Goal: Task Accomplishment & Management: Manage account settings

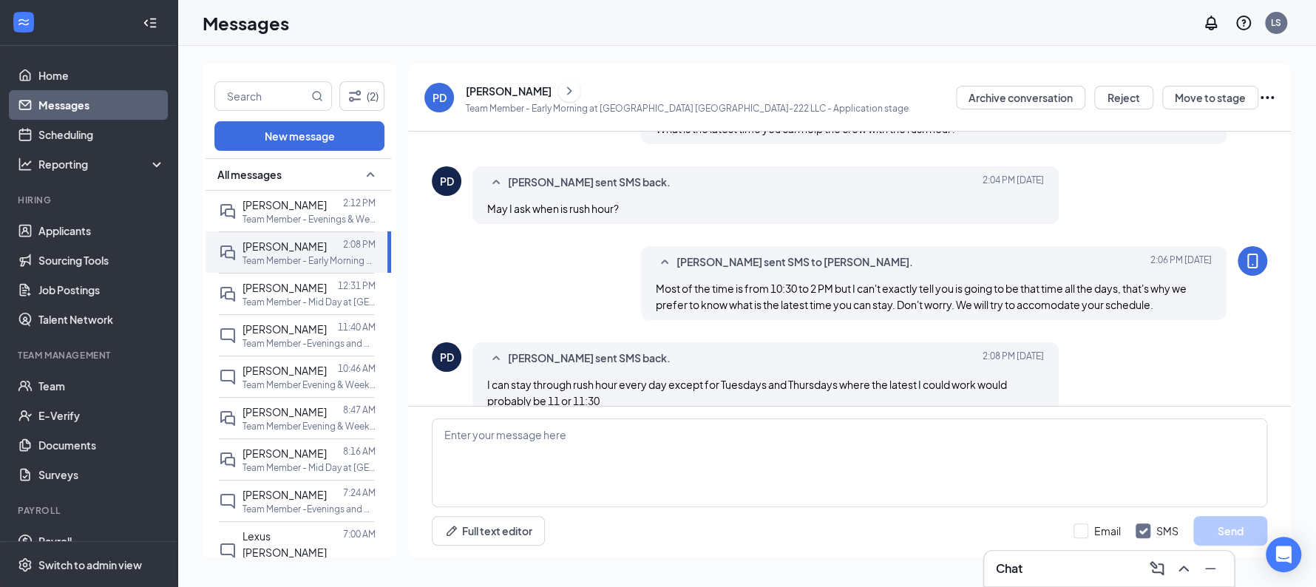
scroll to position [696, 0]
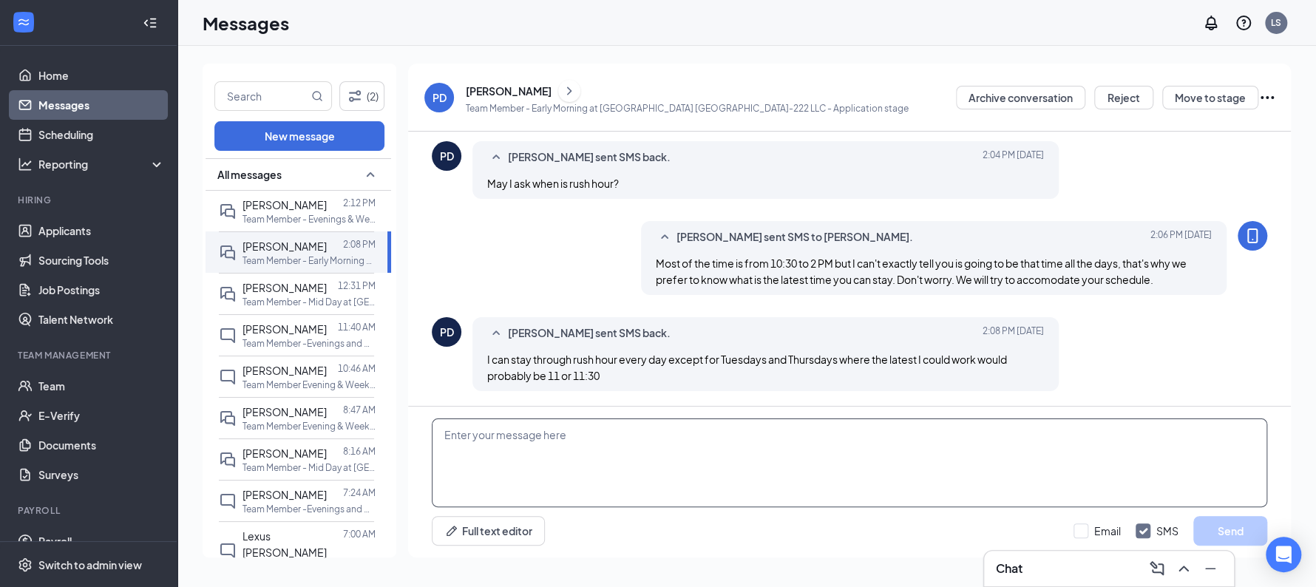
click at [728, 432] on textarea at bounding box center [849, 462] width 835 height 89
click at [702, 449] on textarea at bounding box center [849, 462] width 835 height 89
click at [562, 89] on icon "ChevronRight" at bounding box center [569, 91] width 15 height 18
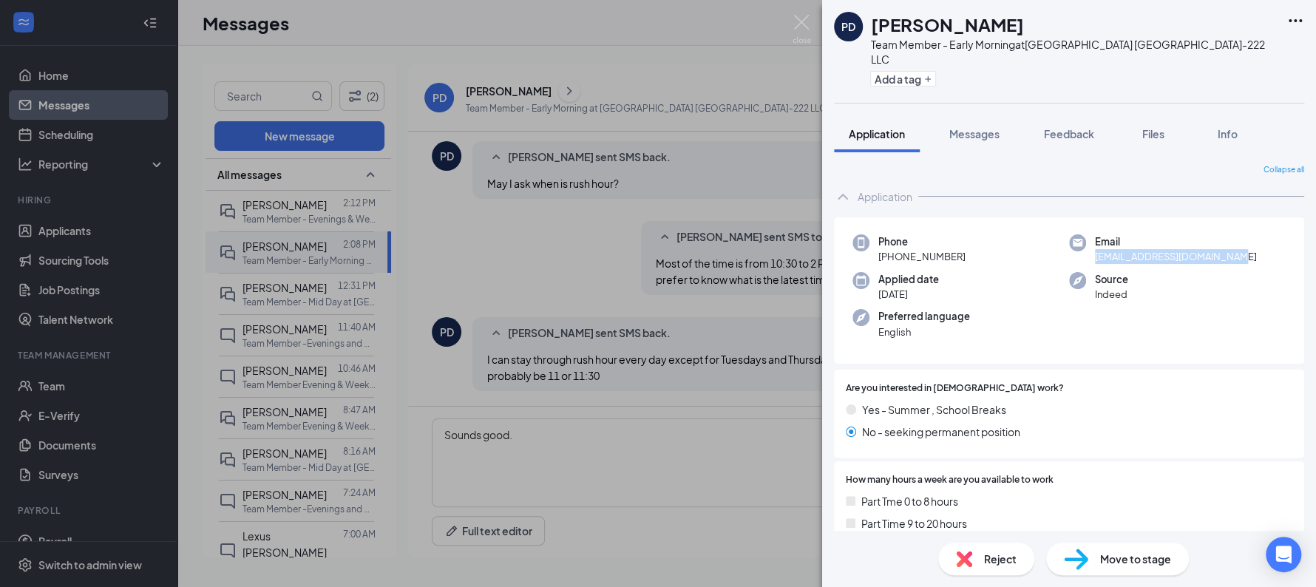
drag, startPoint x: 1230, startPoint y: 240, endPoint x: 1088, endPoint y: 243, distance: 141.2
click at [1088, 243] on div "Email stellagrace2010@icloud.com" at bounding box center [1177, 249] width 217 height 30
copy span "[EMAIL_ADDRESS][DOMAIN_NAME]"
click at [724, 438] on div "PD Paul Dickson Team Member - Early Morning at Sunshine Hospitality TX-222 LLC …" at bounding box center [658, 293] width 1316 height 587
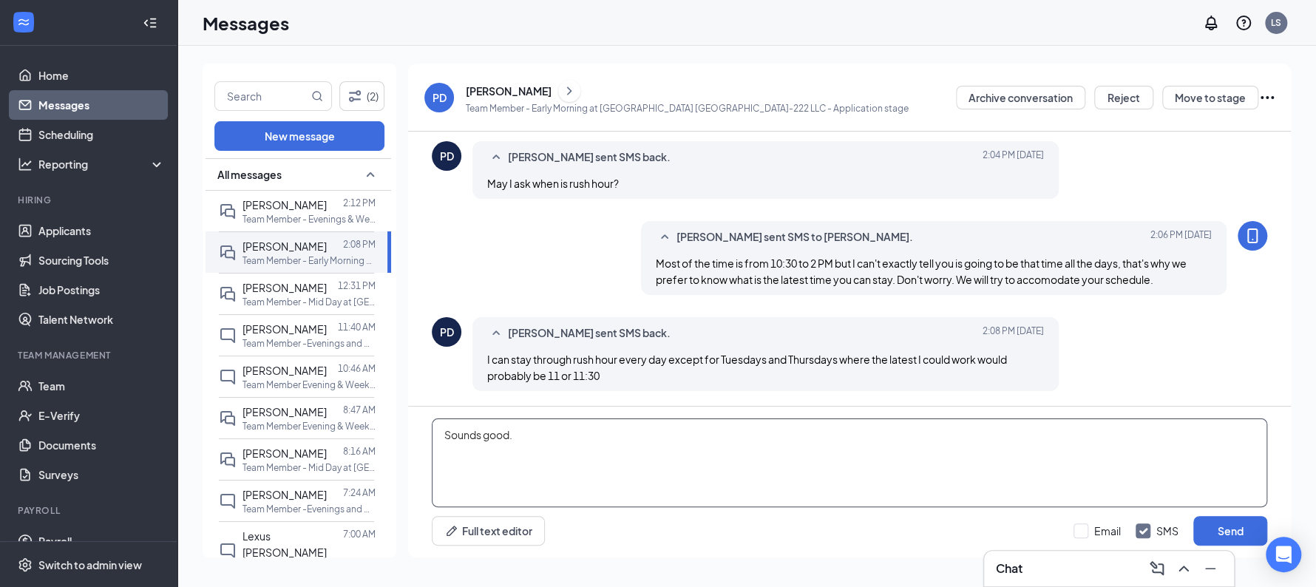
click at [699, 430] on textarea "Sounds good." at bounding box center [849, 462] width 835 height 89
type textarea "Sounds good. Please check your email."
type textarea "Sounds good. Please check your email. Thanks."
click at [1193, 516] on button "Send" at bounding box center [1230, 531] width 74 height 30
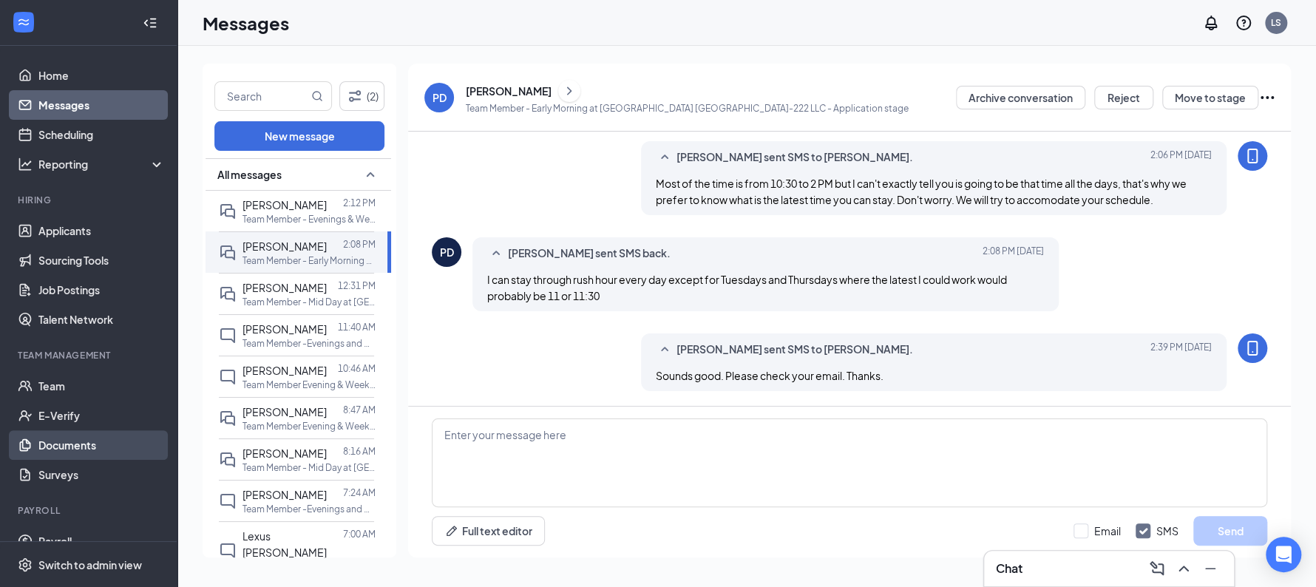
scroll to position [50, 0]
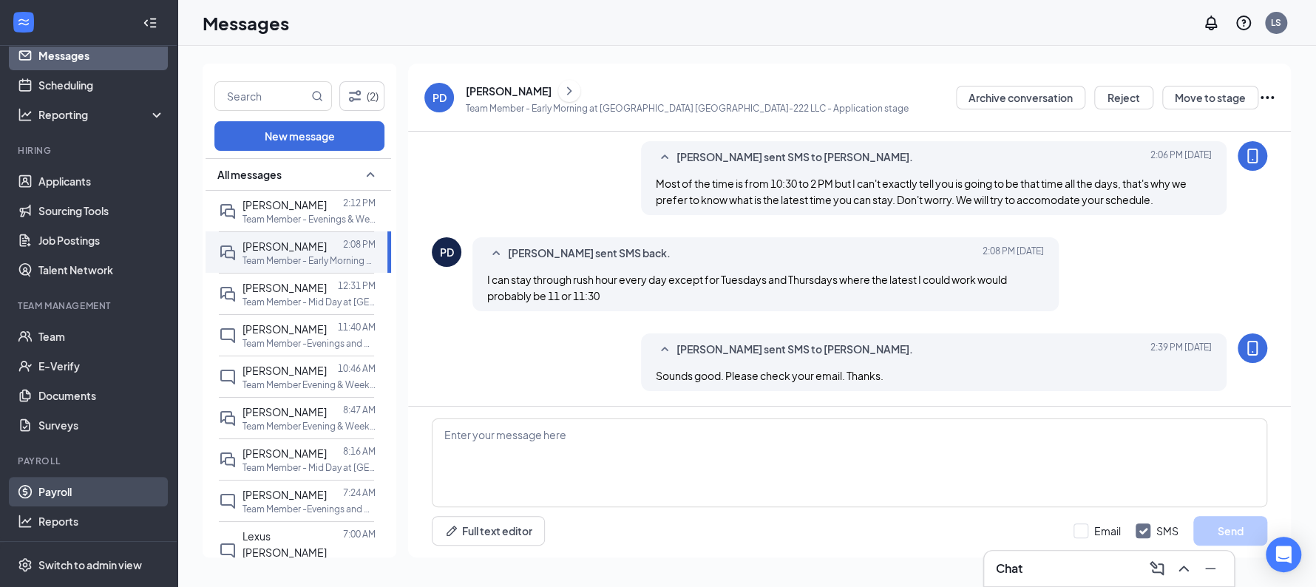
click at [74, 495] on link "Payroll" at bounding box center [101, 492] width 126 height 30
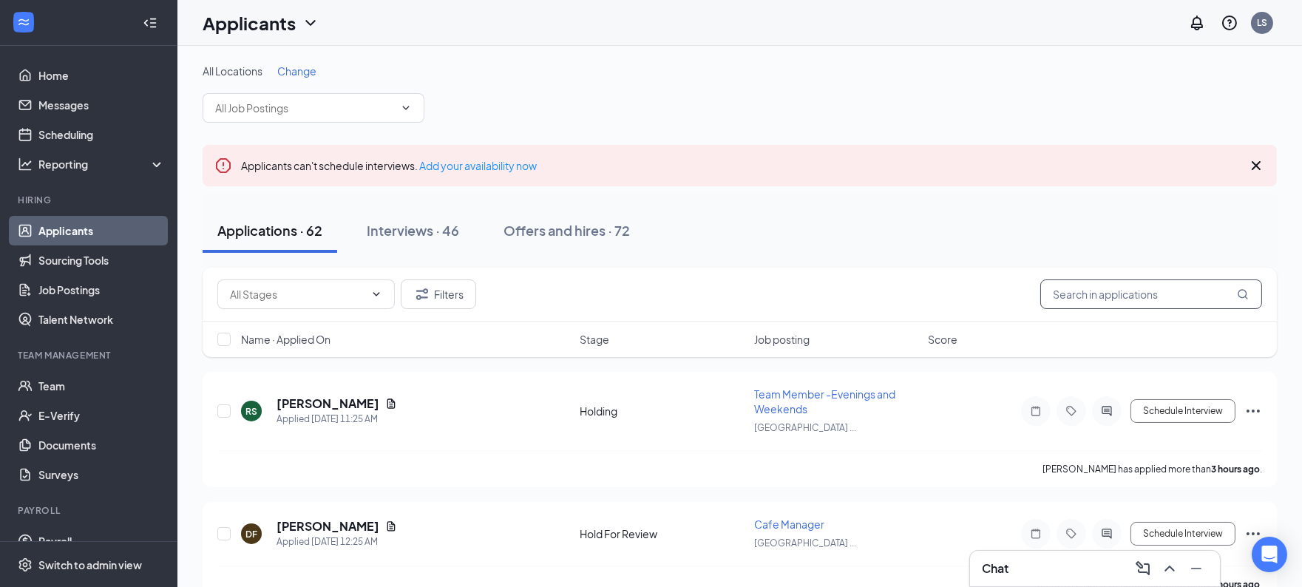
click at [1110, 285] on input "text" at bounding box center [1151, 294] width 222 height 30
type input "paul"
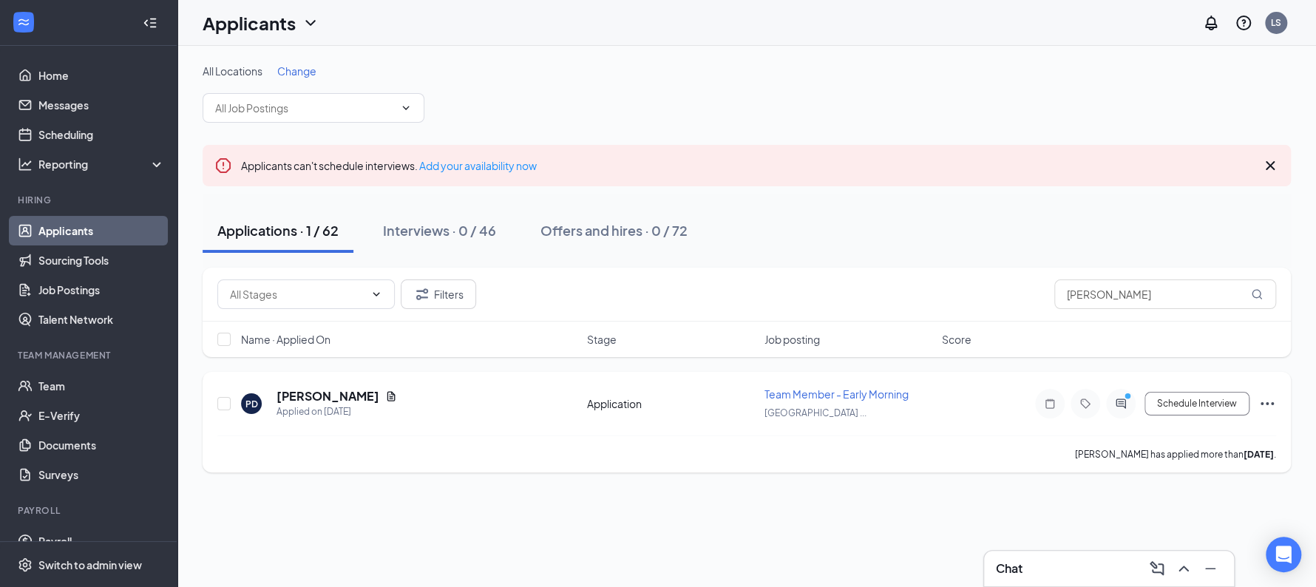
click at [1258, 406] on icon "Ellipses" at bounding box center [1267, 404] width 18 height 18
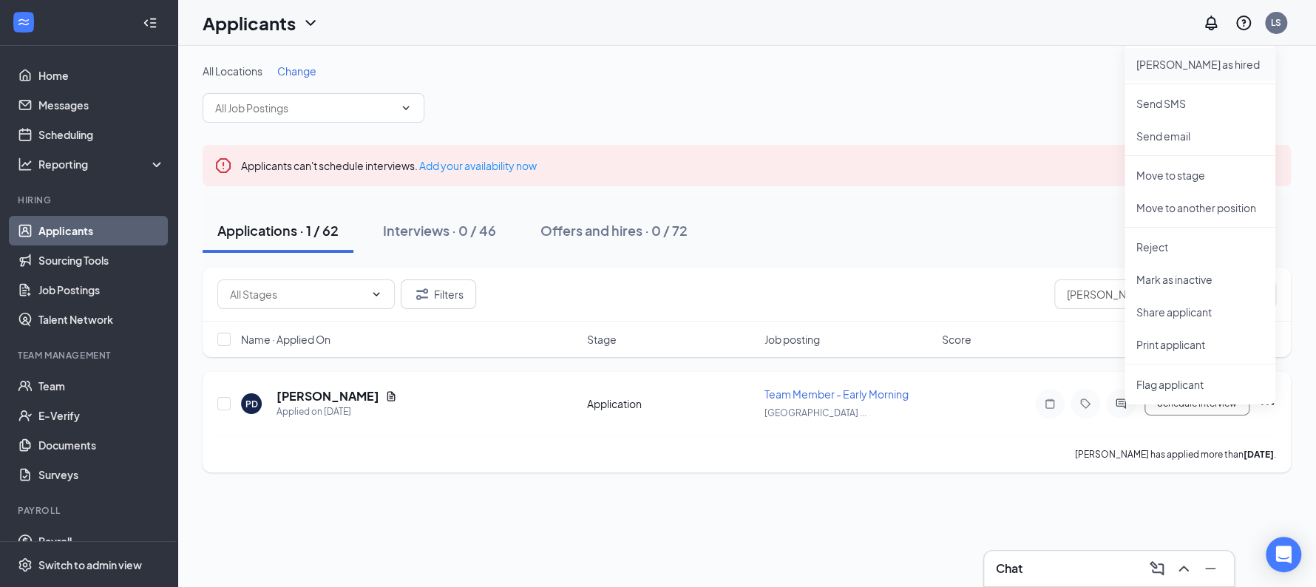
click at [1160, 58] on p "Mark as hired" at bounding box center [1199, 64] width 127 height 15
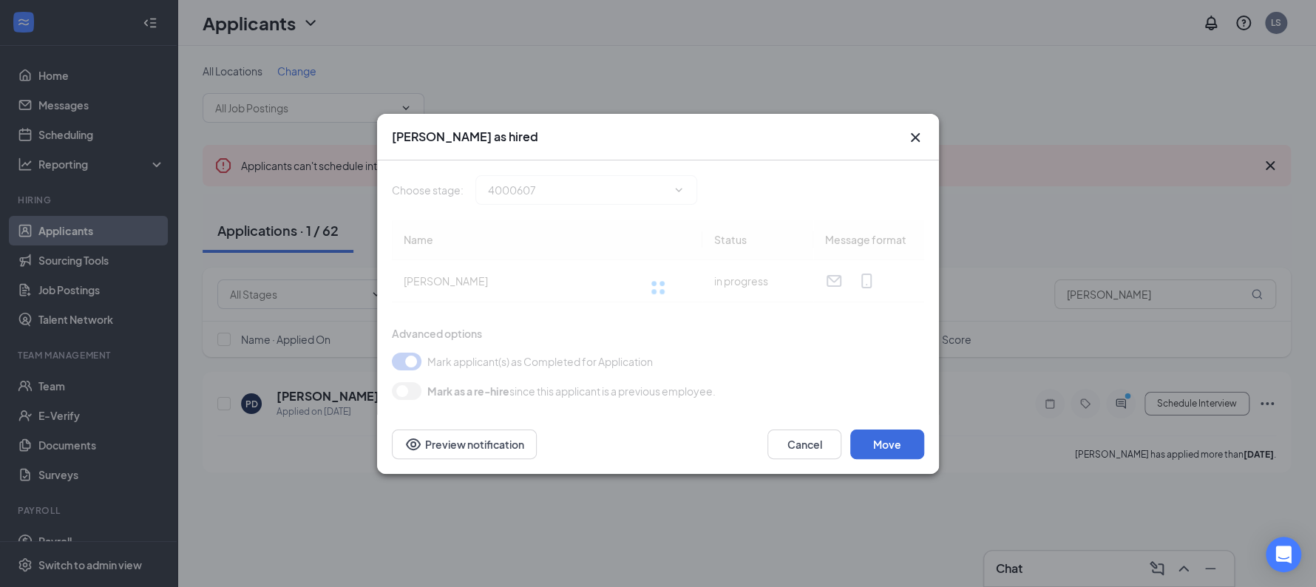
type input "Hiring Complete (final stage)"
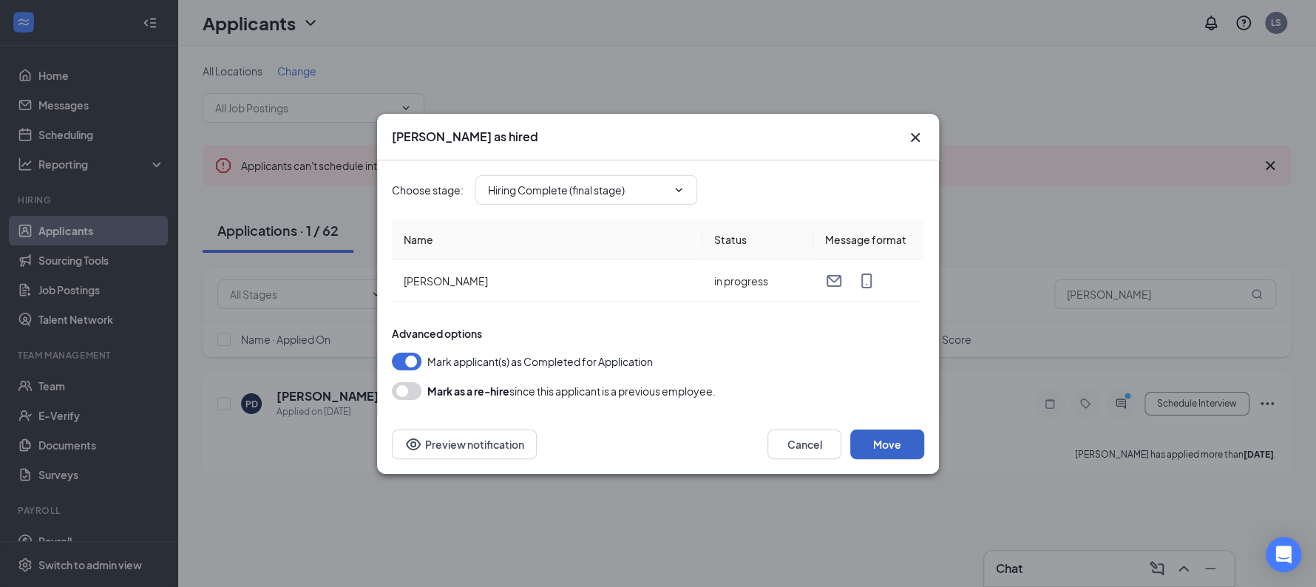
click at [886, 433] on button "Move" at bounding box center [887, 445] width 74 height 30
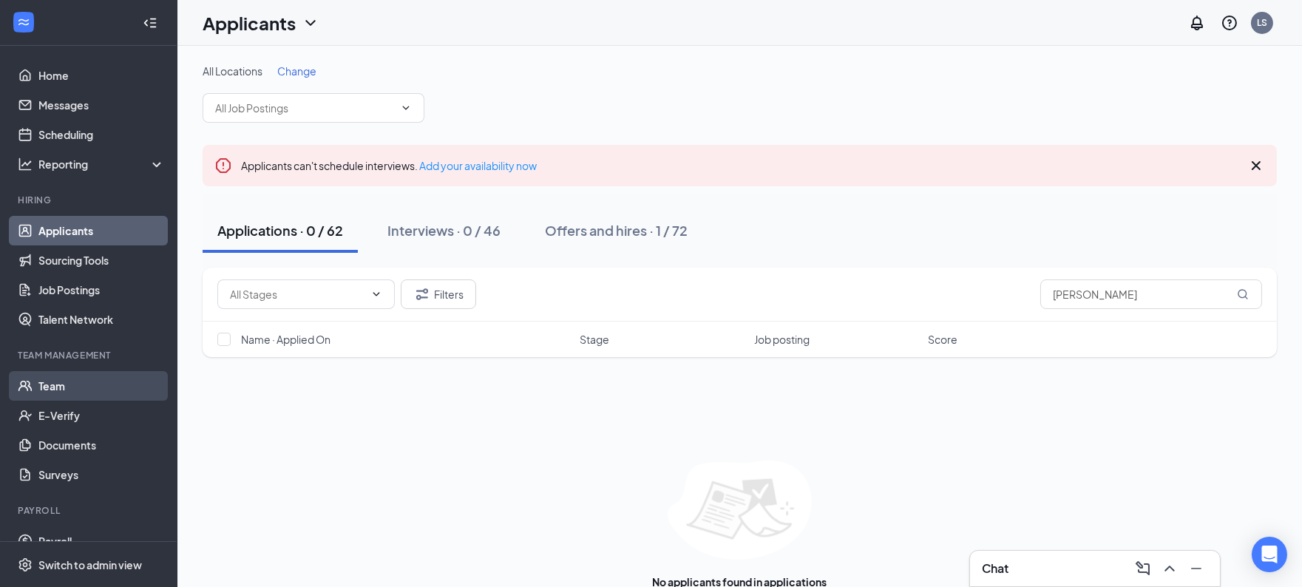
click at [41, 379] on link "Team" at bounding box center [101, 386] width 126 height 30
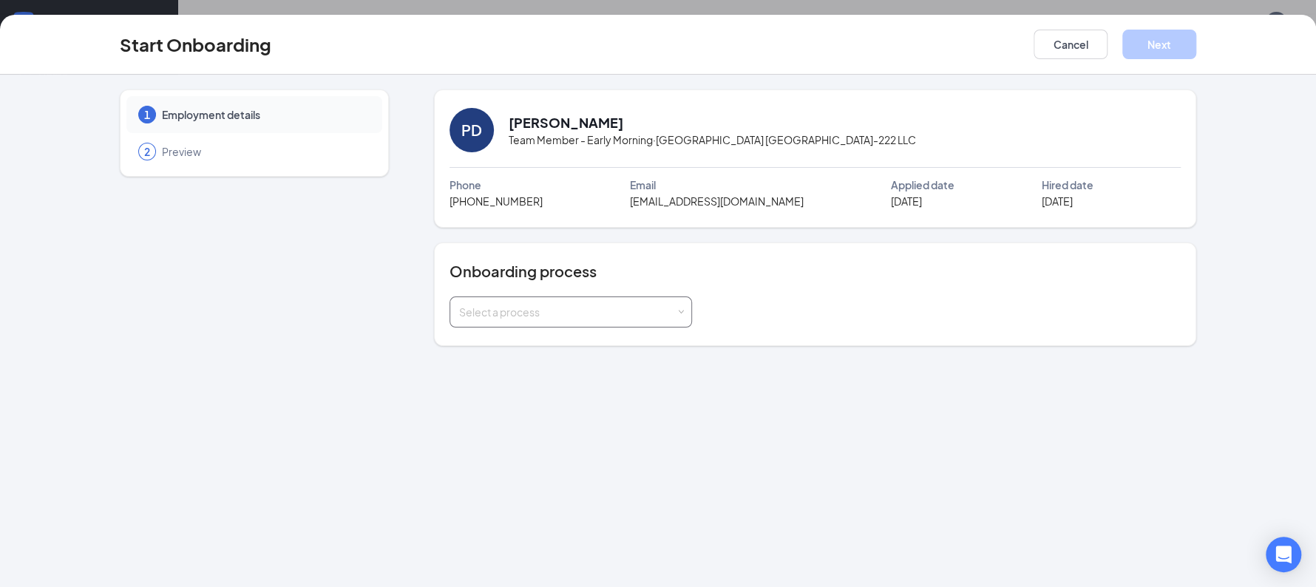
click at [559, 325] on div "Select a process" at bounding box center [570, 312] width 223 height 30
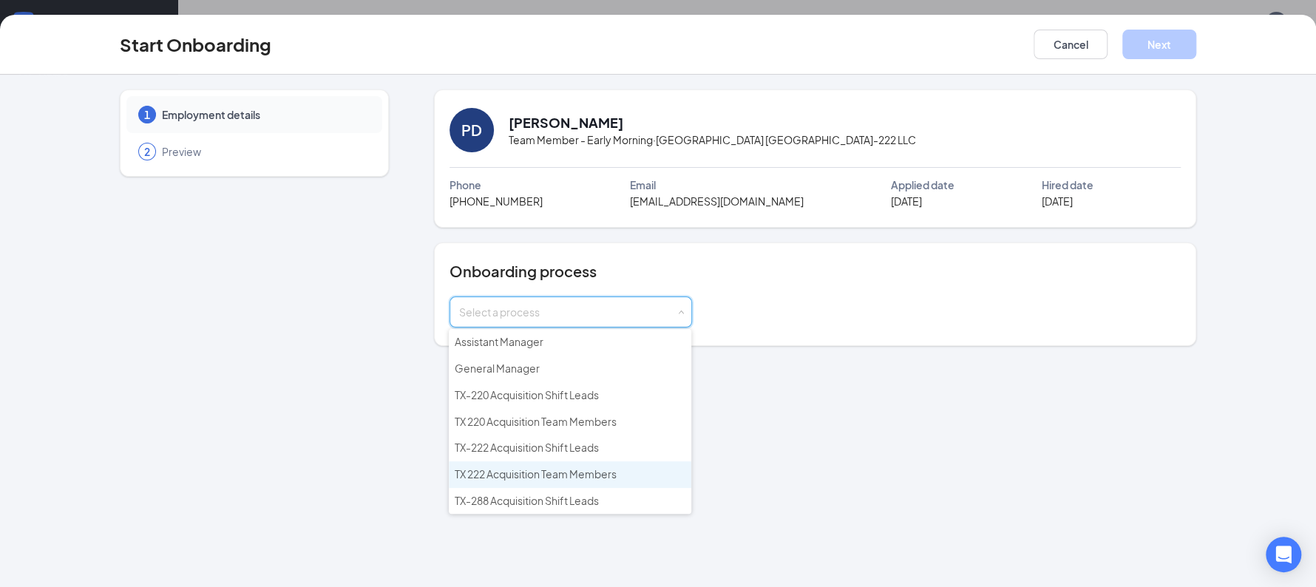
click at [515, 461] on li "TX 222 Acquisition Team Members" at bounding box center [570, 474] width 243 height 27
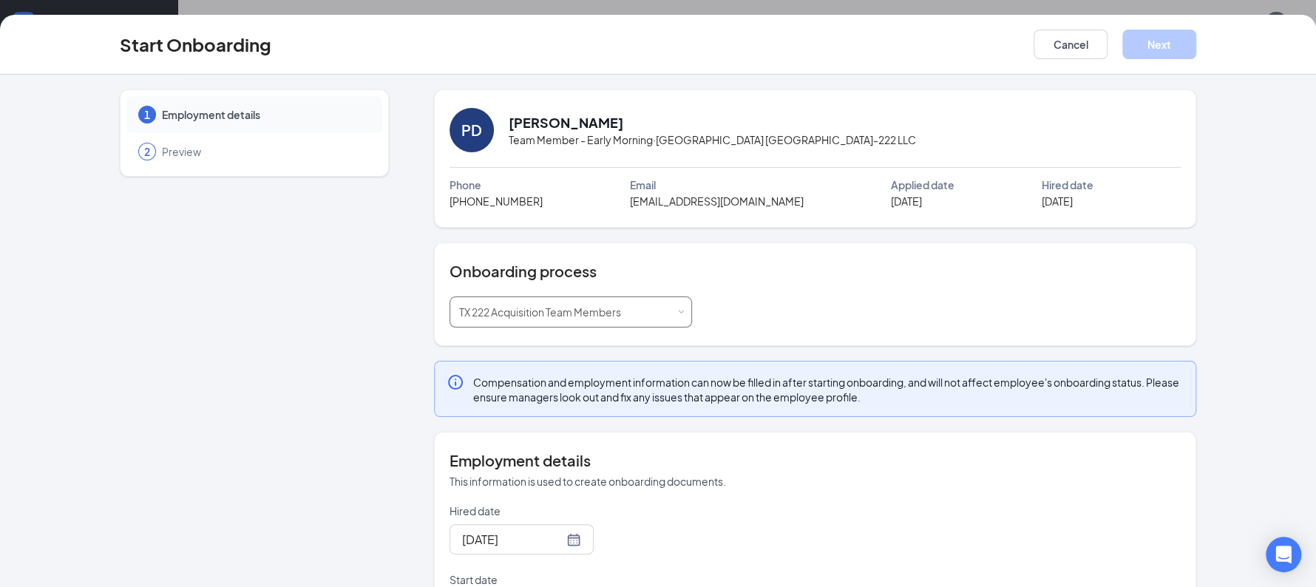
scroll to position [138, 0]
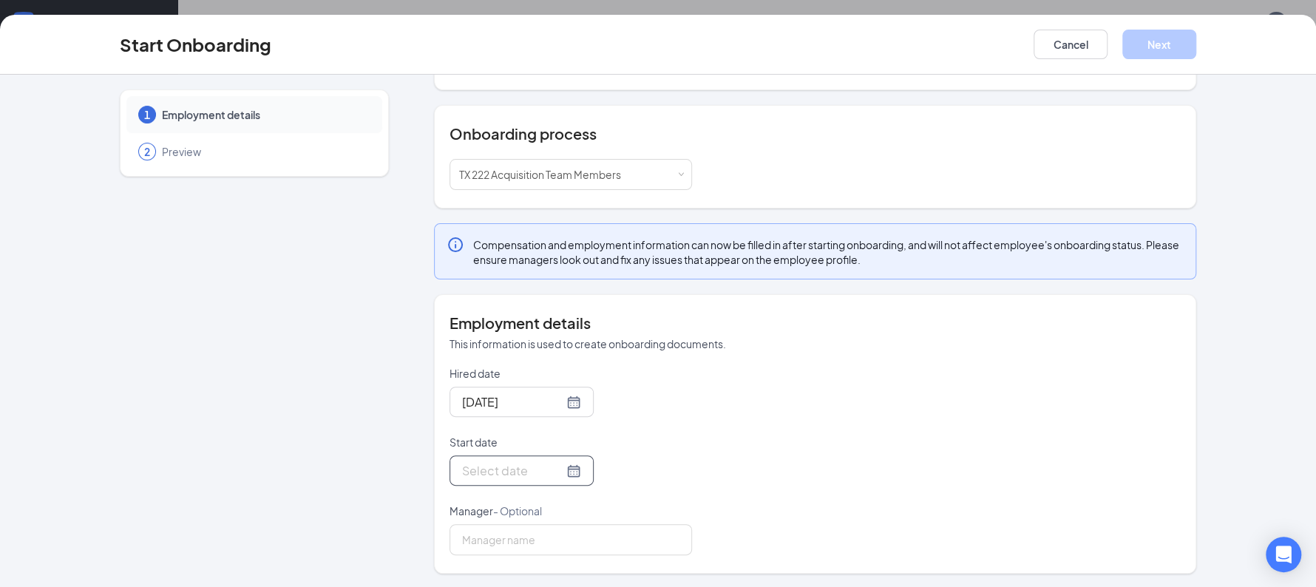
click at [555, 472] on div at bounding box center [521, 470] width 119 height 18
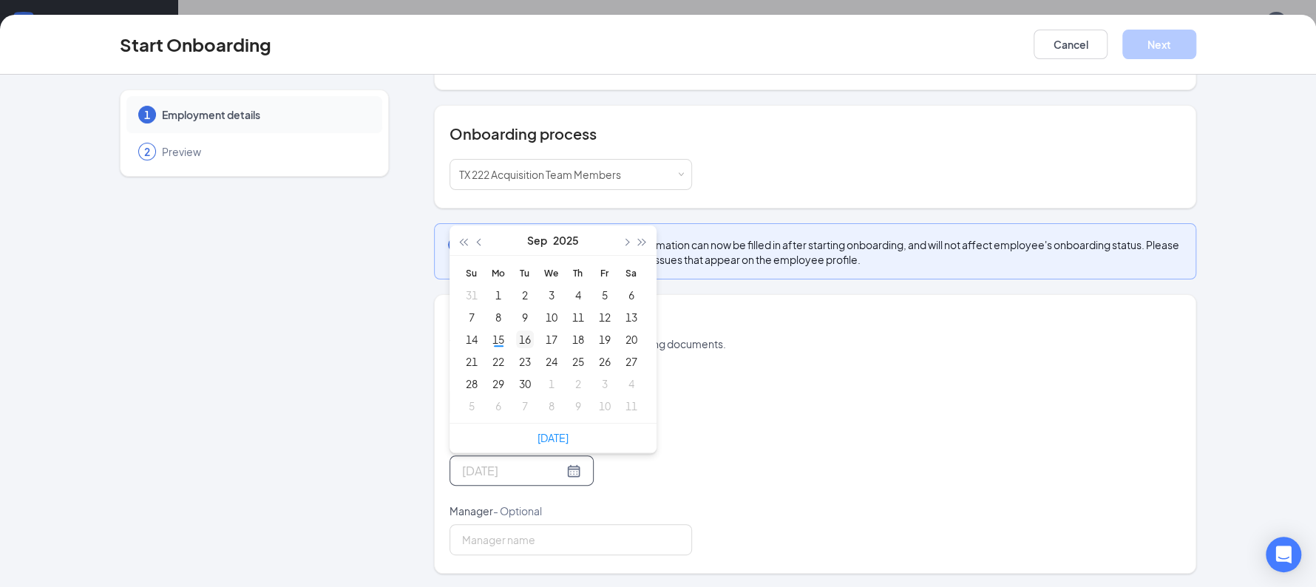
type input "[DATE]"
click at [518, 339] on div "16" at bounding box center [525, 339] width 18 height 18
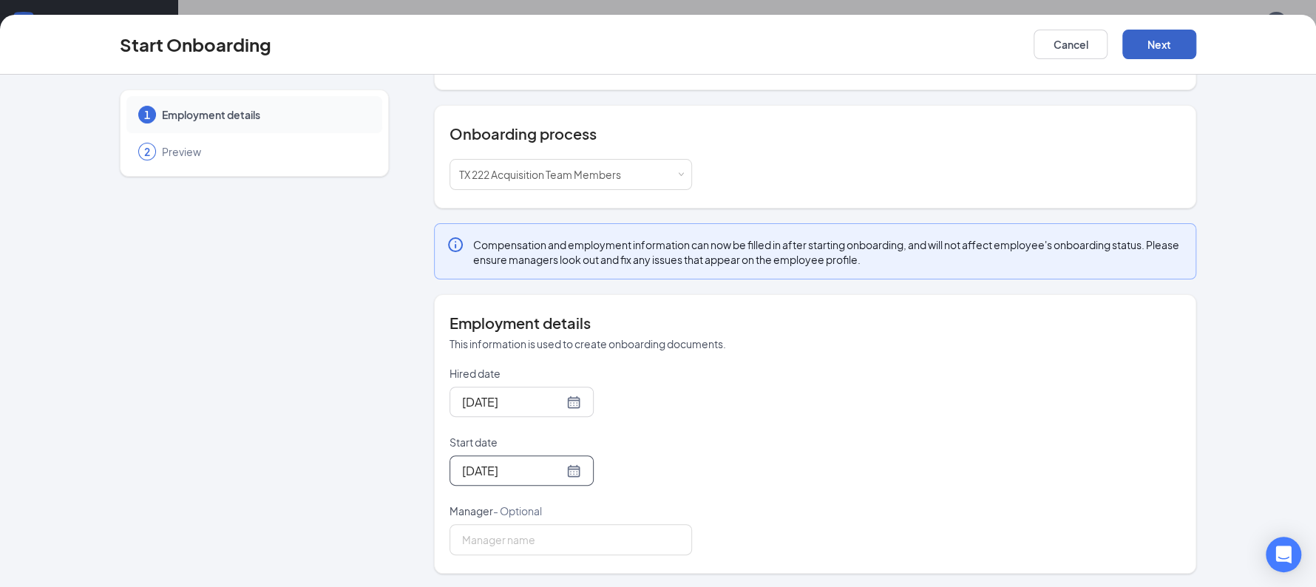
click at [1142, 52] on button "Next" at bounding box center [1159, 45] width 74 height 30
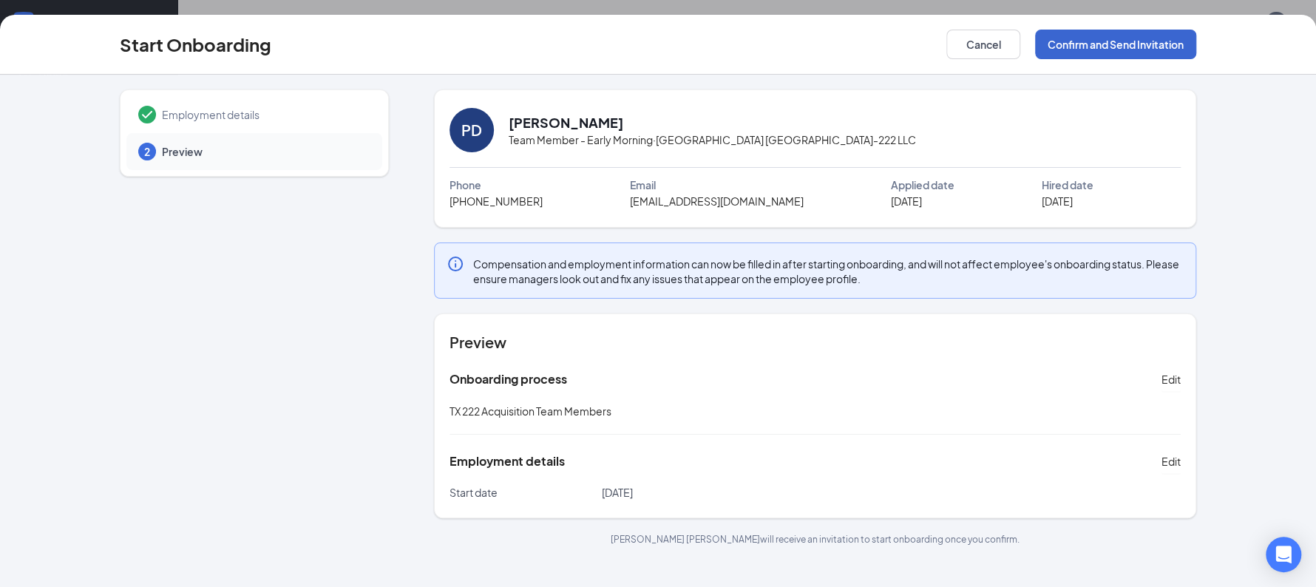
scroll to position [0, 0]
click at [1109, 49] on button "Confirm and Send Invitation" at bounding box center [1115, 45] width 161 height 30
